Goal: Information Seeking & Learning: Check status

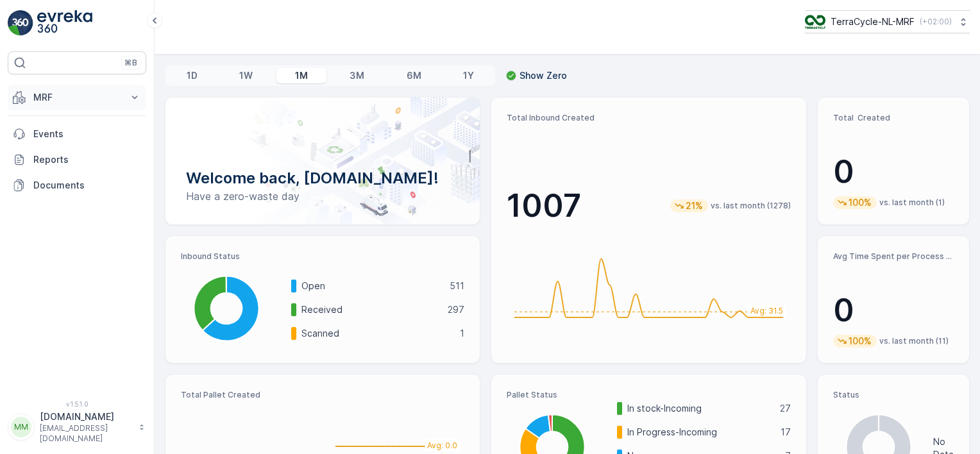
click at [81, 98] on p "MRF" at bounding box center [76, 97] width 87 height 13
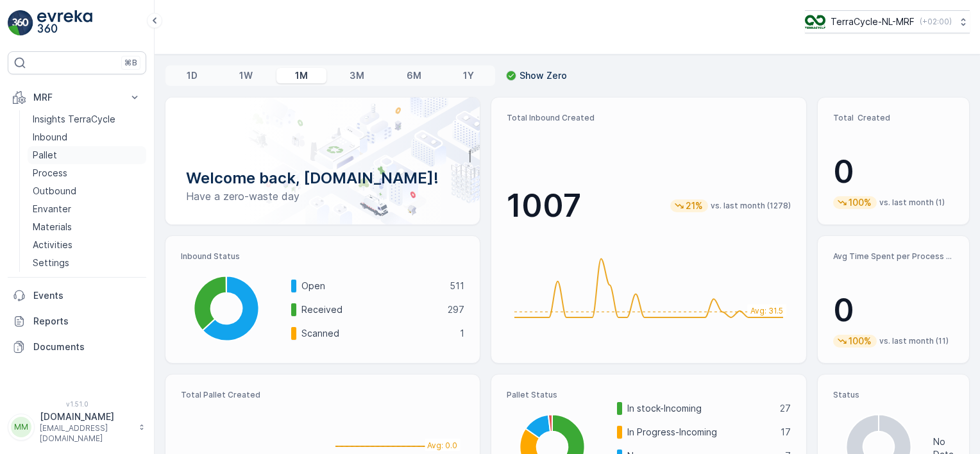
click at [50, 154] on p "Pallet" at bounding box center [45, 155] width 24 height 13
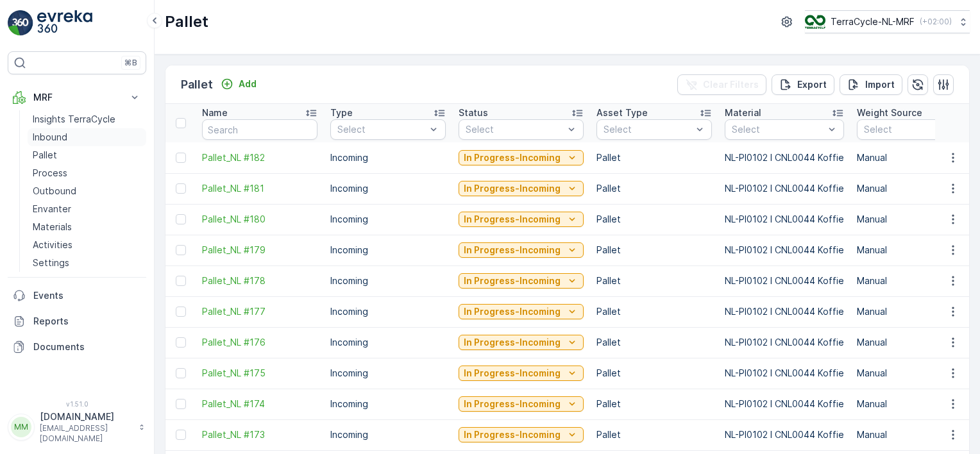
click at [58, 136] on p "Inbound" at bounding box center [50, 137] width 35 height 13
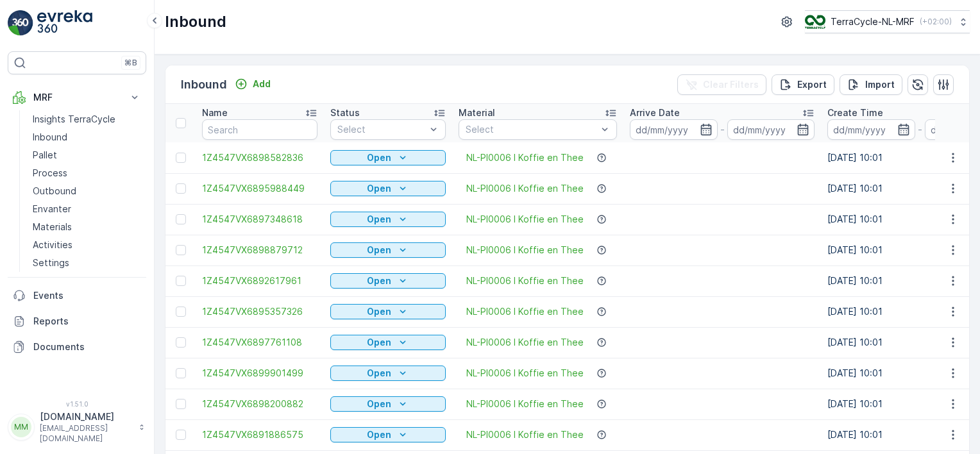
click at [651, 129] on input at bounding box center [674, 129] width 88 height 21
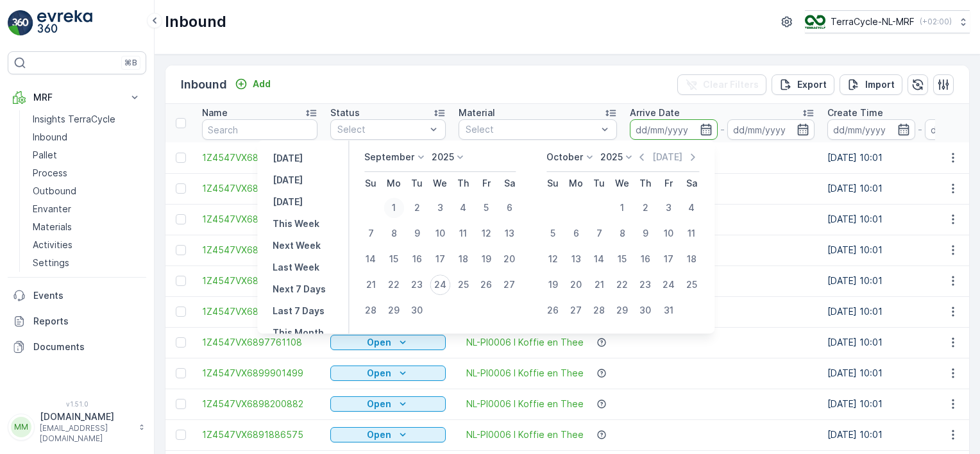
click at [389, 208] on div "1" at bounding box center [393, 207] width 21 height 21
type input "[DATE]"
click at [444, 279] on div "24" at bounding box center [439, 284] width 21 height 21
type input "[DATE]"
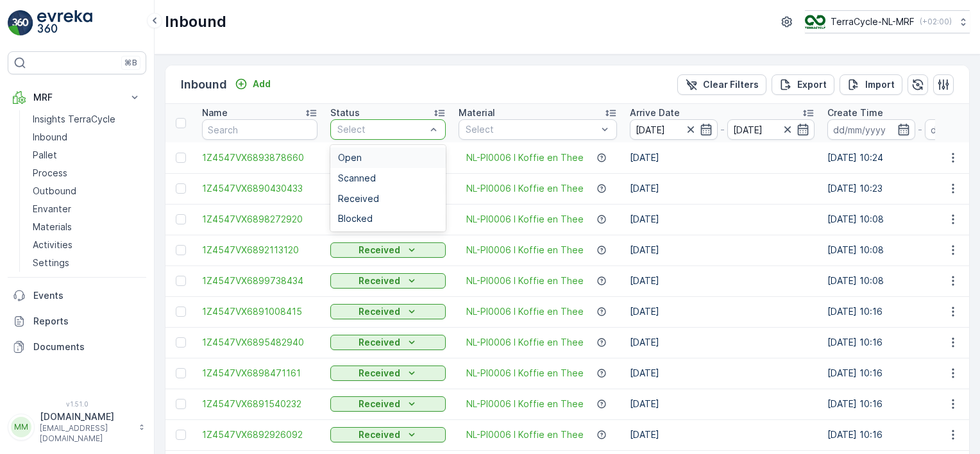
click at [396, 163] on div "Open" at bounding box center [387, 157] width 115 height 21
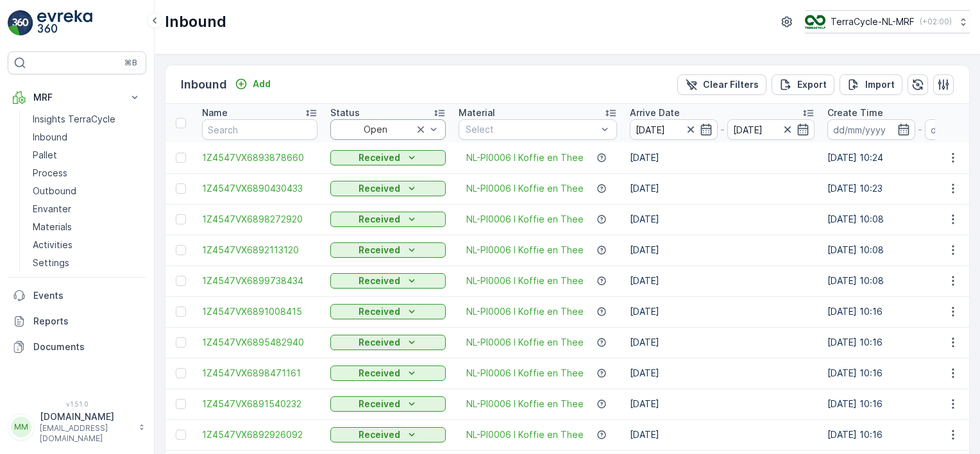
click at [396, 163] on button "Received" at bounding box center [387, 157] width 115 height 15
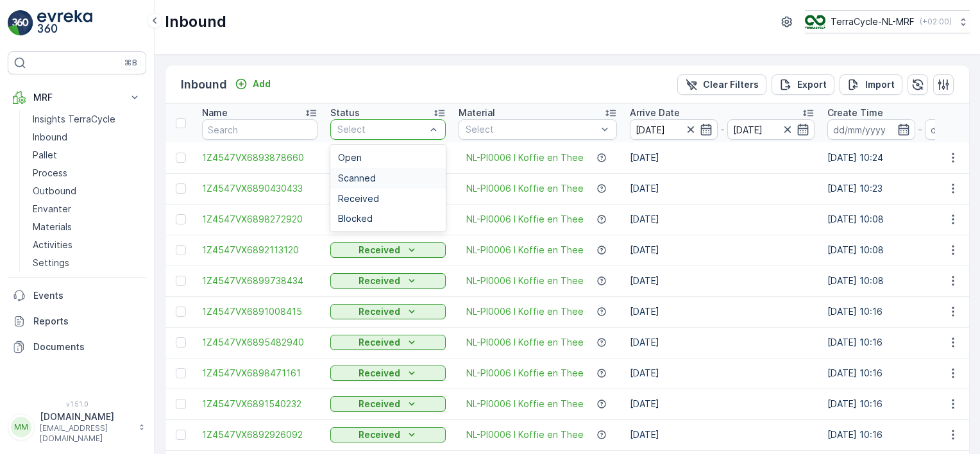
click at [365, 178] on span "Scanned" at bounding box center [357, 178] width 38 height 10
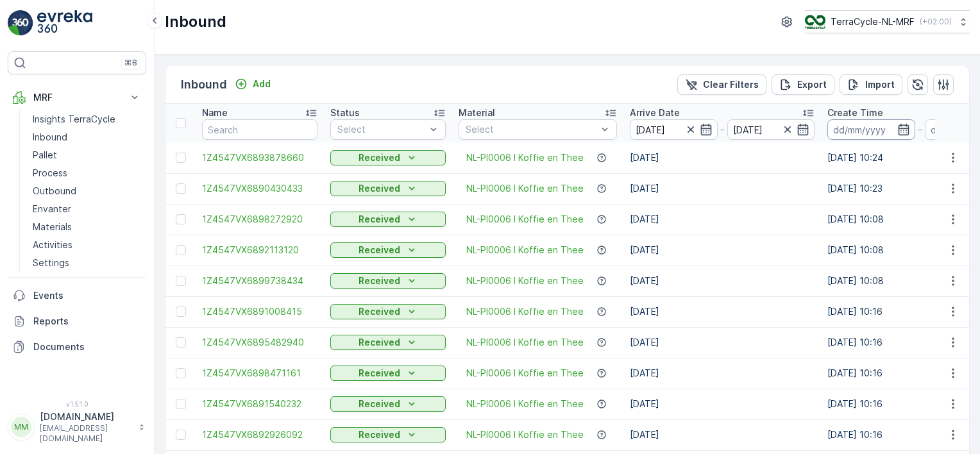
click at [860, 128] on input at bounding box center [871, 129] width 88 height 21
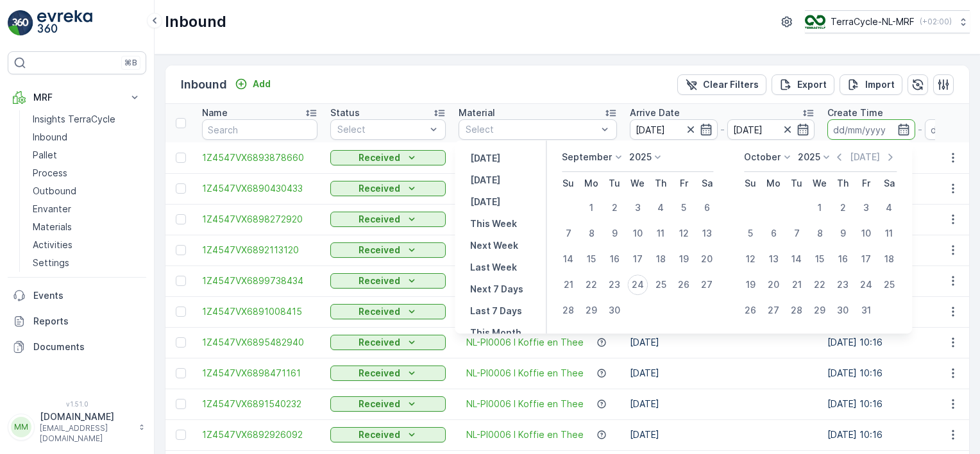
click at [605, 158] on p "September" at bounding box center [587, 157] width 50 height 13
click at [574, 277] on span "July" at bounding box center [577, 277] width 17 height 13
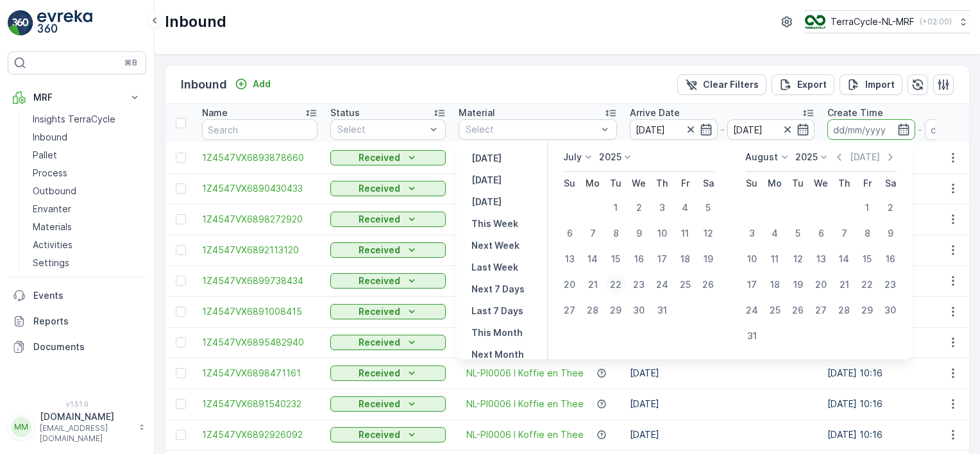
click at [608, 286] on div "22" at bounding box center [615, 284] width 21 height 21
type input "[DATE]"
click at [619, 284] on div "22" at bounding box center [615, 284] width 21 height 21
type input "[DATE]"
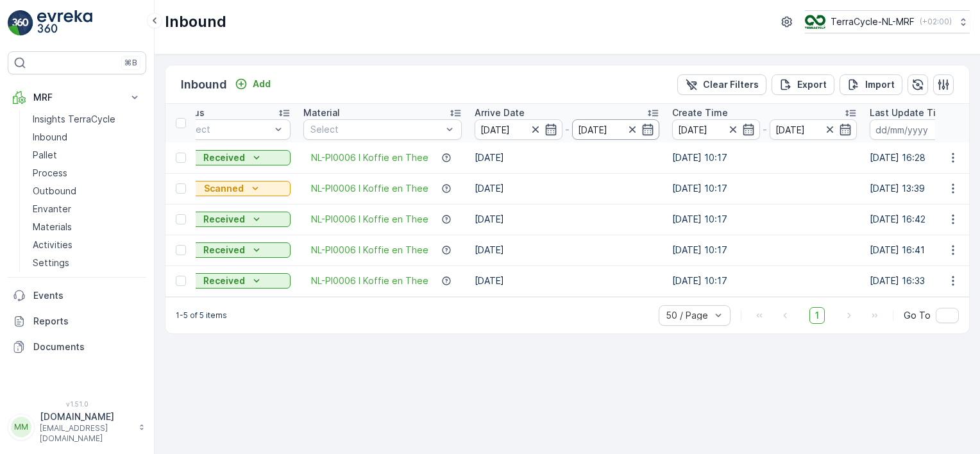
scroll to position [0, 169]
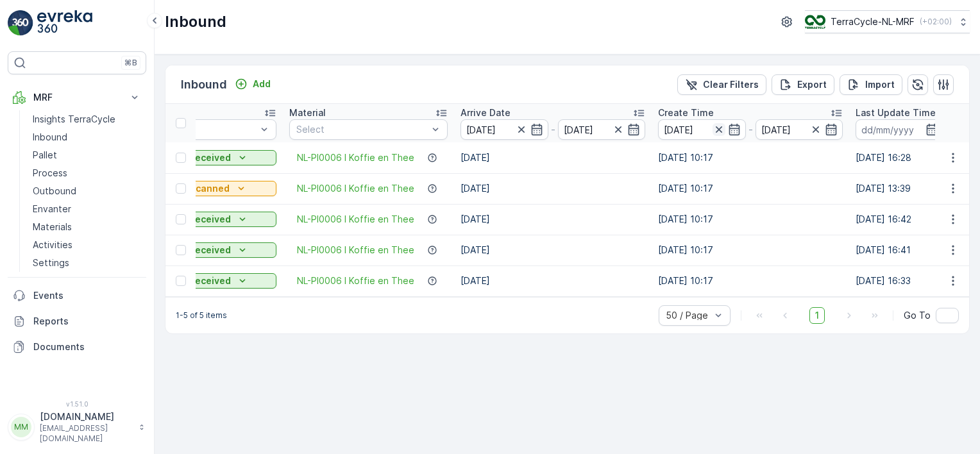
click at [713, 131] on icon "button" at bounding box center [718, 129] width 13 height 13
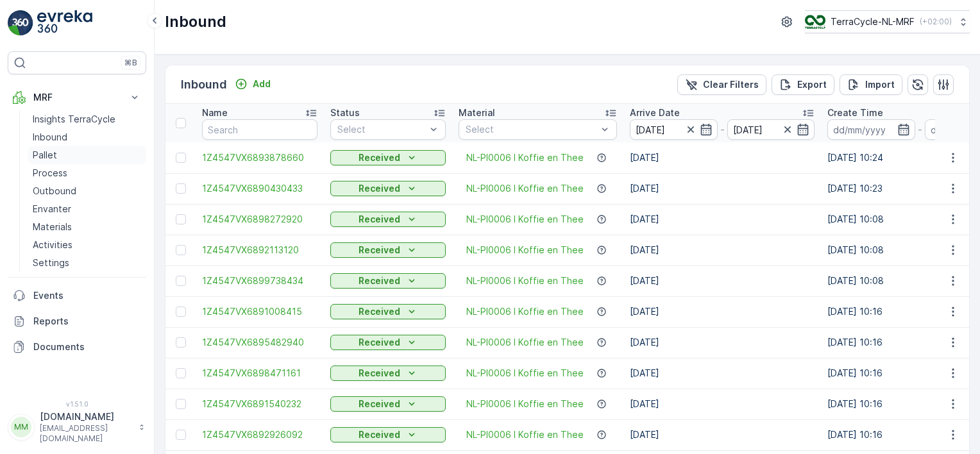
click at [47, 156] on p "Pallet" at bounding box center [45, 155] width 24 height 13
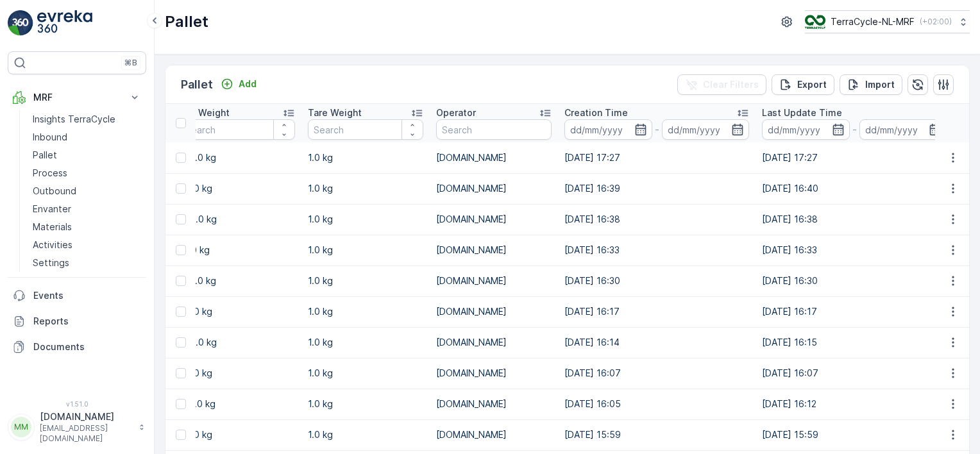
scroll to position [0, 1063]
click at [635, 133] on icon "button" at bounding box center [639, 129] width 13 height 13
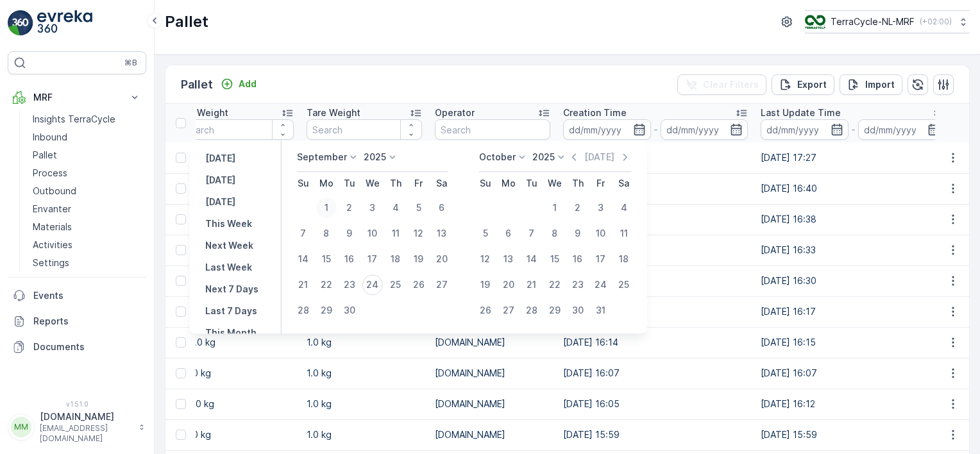
click at [326, 205] on div "1" at bounding box center [326, 207] width 21 height 21
type input "[DATE]"
click at [373, 282] on div "24" at bounding box center [372, 284] width 21 height 21
type input "[DATE]"
click at [328, 212] on div "1" at bounding box center [326, 207] width 21 height 21
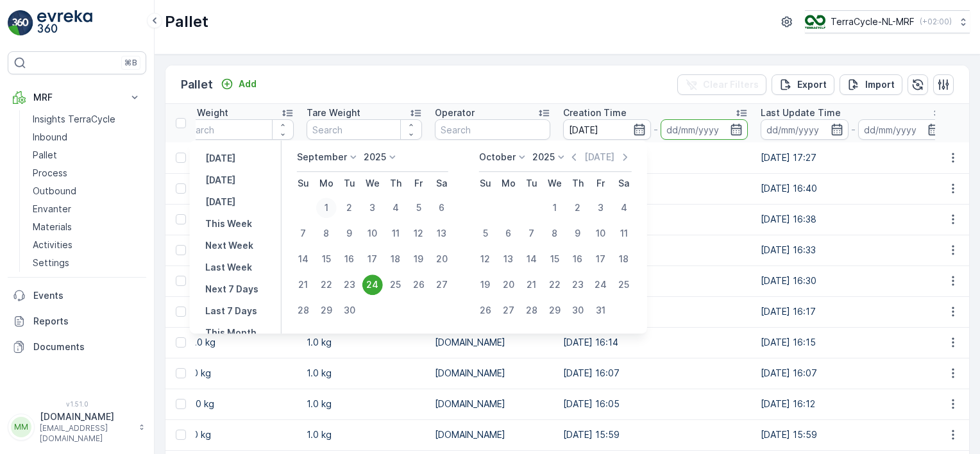
type input "[DATE]"
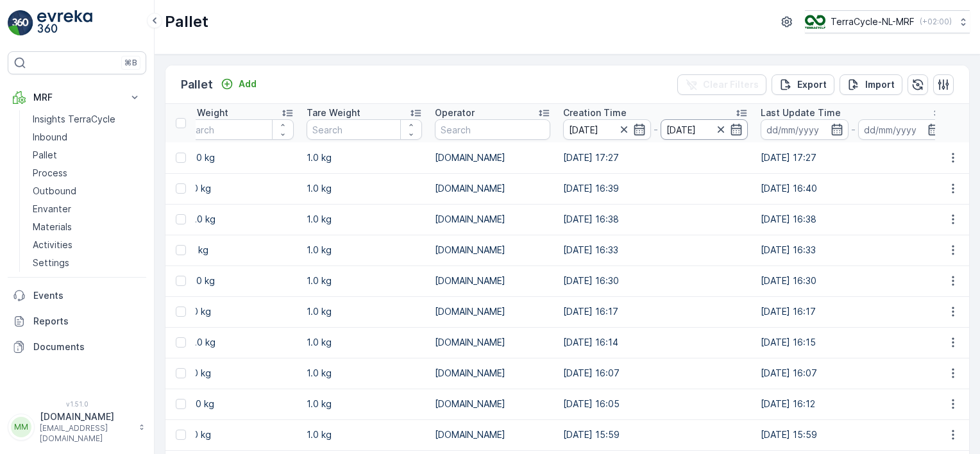
click at [700, 125] on input "[DATE]" at bounding box center [704, 129] width 88 height 21
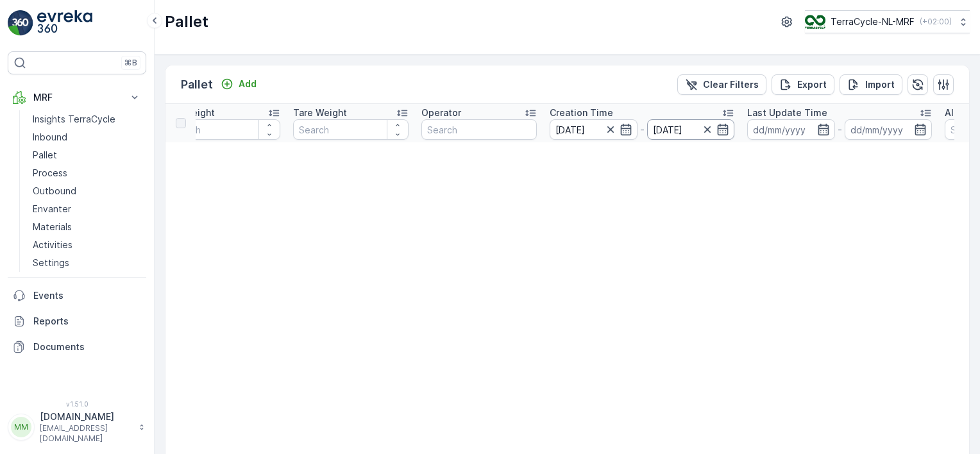
click at [676, 132] on input "[DATE]" at bounding box center [691, 129] width 88 height 21
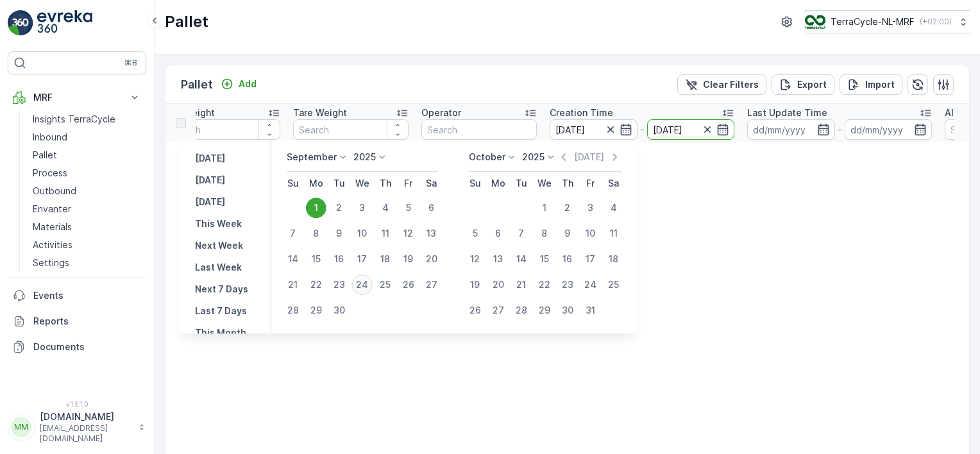
click at [362, 287] on div "24" at bounding box center [362, 284] width 21 height 21
type input "[DATE]"
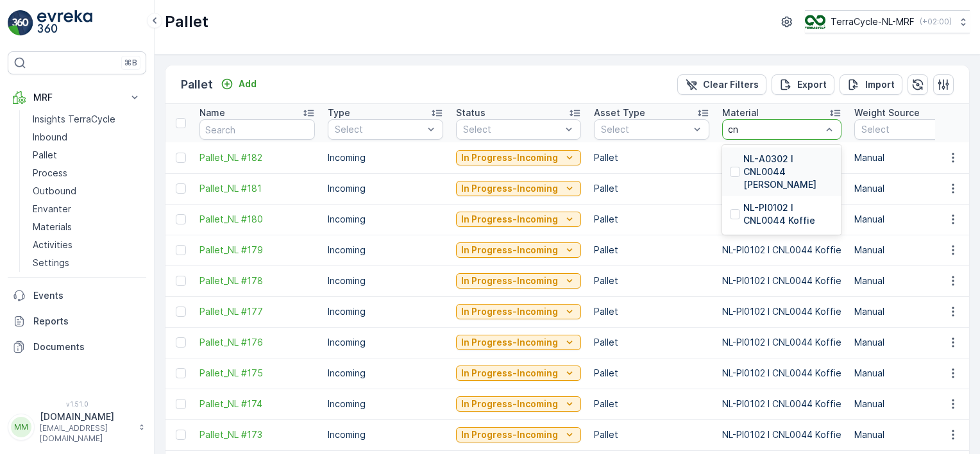
type input "cnl"
click at [770, 201] on p "NL-PI0102 I CNL0044 Koffie" at bounding box center [788, 214] width 90 height 26
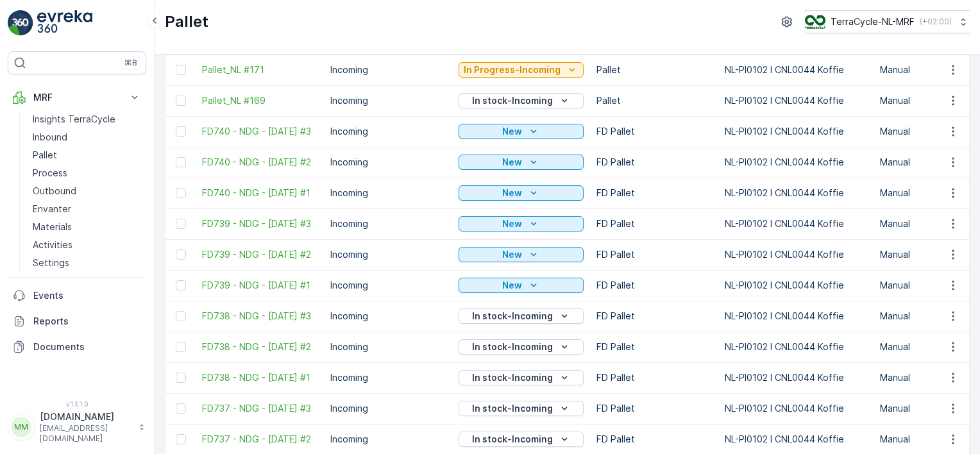
scroll to position [523, 0]
